Goal: Information Seeking & Learning: Learn about a topic

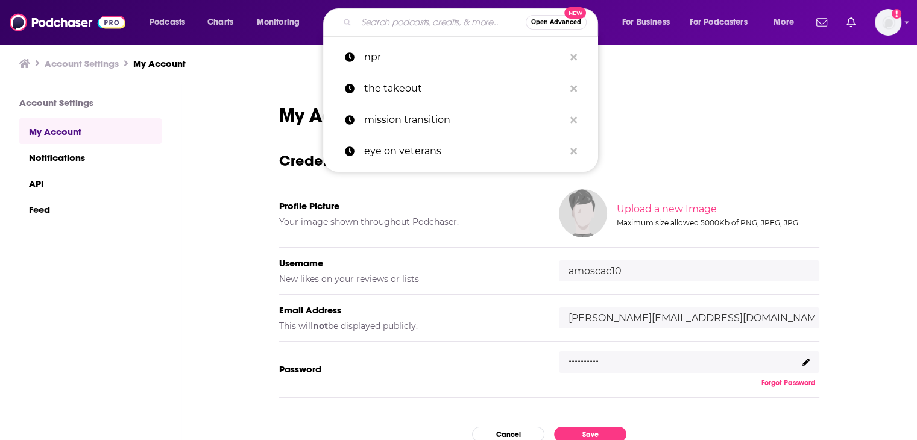
click at [379, 17] on input "Search podcasts, credits, & more..." at bounding box center [440, 22] width 169 height 19
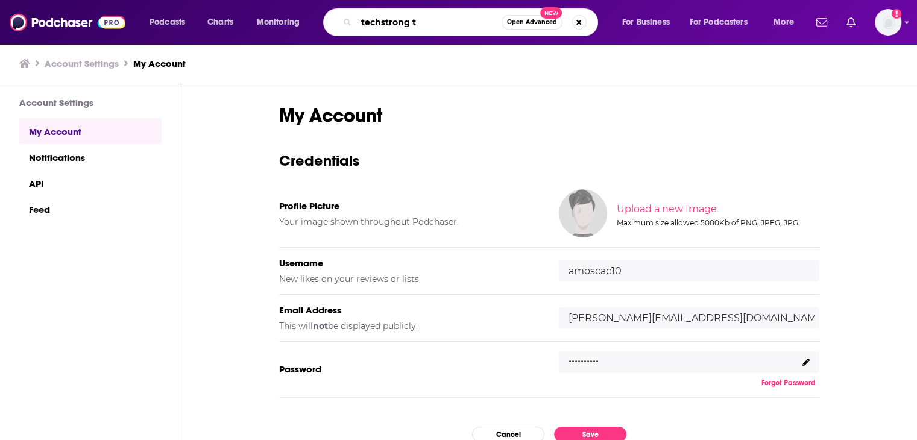
type input "techstrong tv"
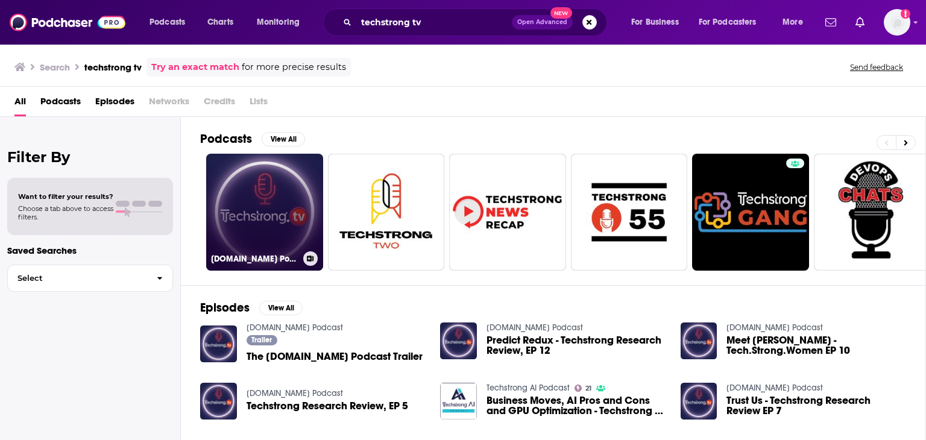
click at [251, 206] on link "[DOMAIN_NAME] Podcast" at bounding box center [264, 212] width 117 height 117
